Goal: Information Seeking & Learning: Learn about a topic

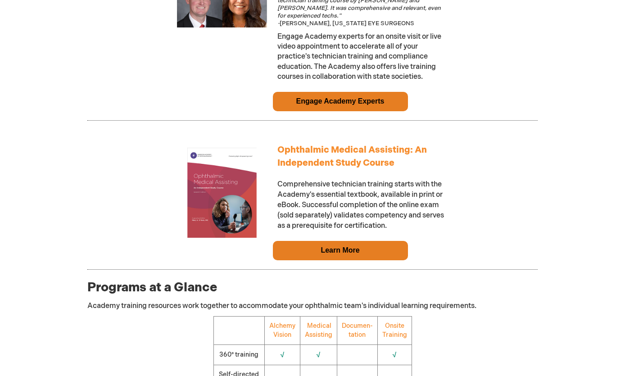
scroll to position [816, 0]
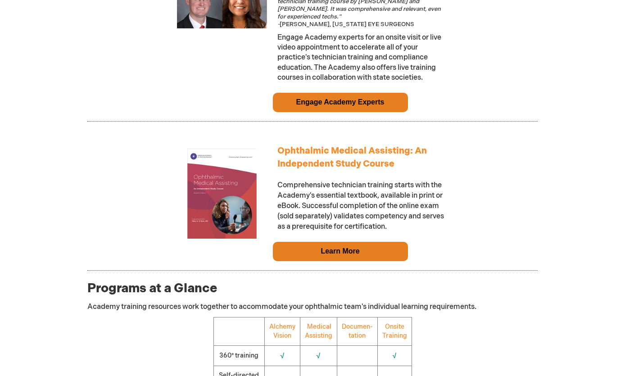
click at [56, 120] on div "Log In Search My Cart CLOSE RECENTLY ADDED ITEM(S) Close There are no items in …" at bounding box center [312, 351] width 625 height 2334
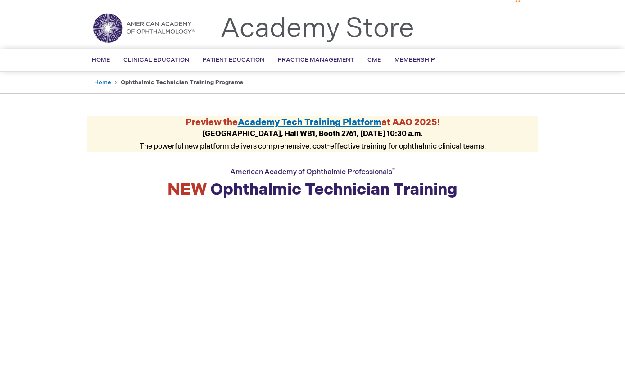
scroll to position [0, 0]
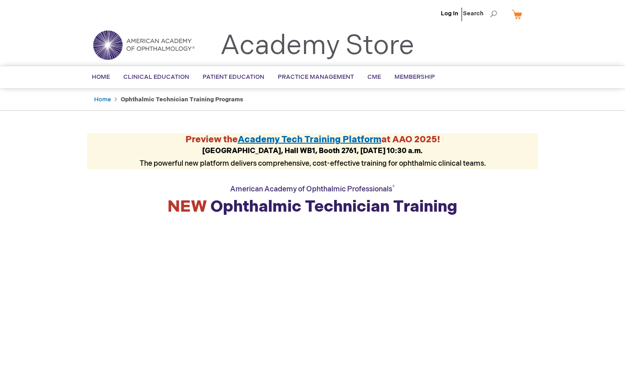
click at [0, 0] on span "Webinar" at bounding box center [0, 0] width 0 height 0
click at [0, 0] on span "Online" at bounding box center [0, 0] width 0 height 0
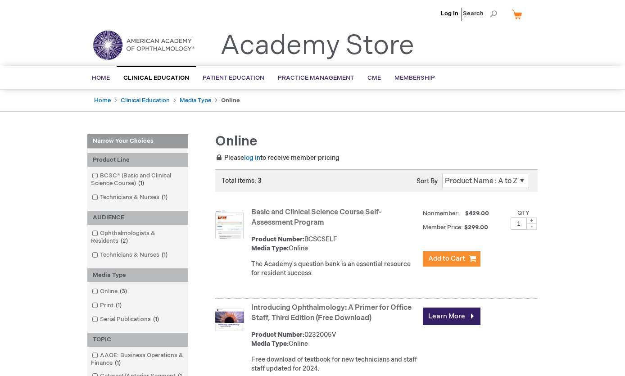
click at [0, 0] on span "Technicians & Nurses" at bounding box center [0, 0] width 0 height 0
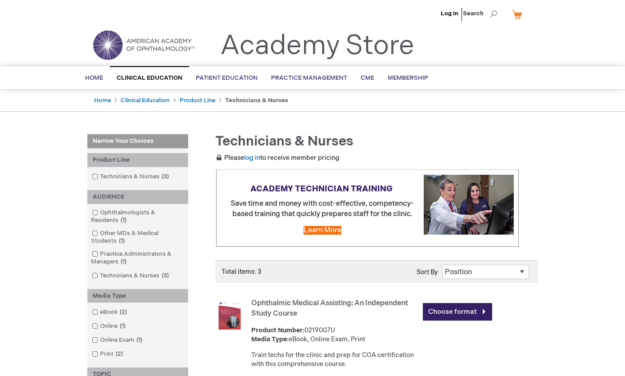
click at [365, 73] on link "CME" at bounding box center [367, 78] width 27 height 22
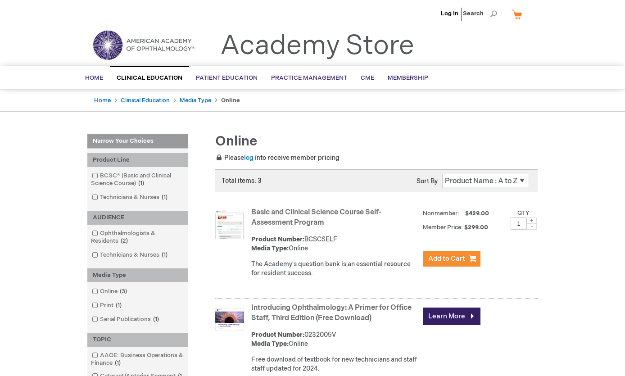
click at [0, 0] on span "Technicians & Nurses" at bounding box center [0, 0] width 0 height 0
